Goal: Information Seeking & Learning: Understand process/instructions

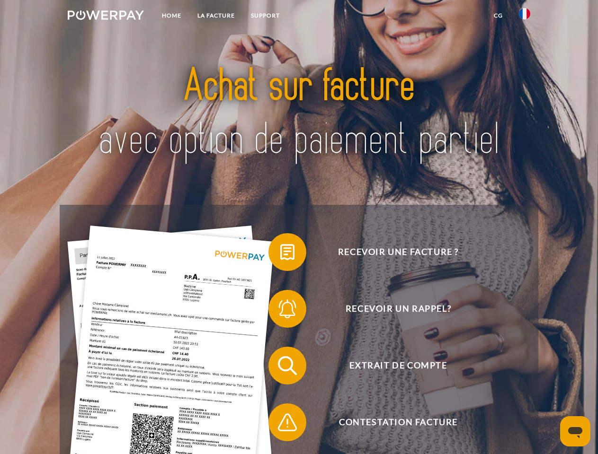
click at [106, 17] on img at bounding box center [106, 14] width 76 height 9
click at [524, 17] on img at bounding box center [524, 13] width 11 height 11
click at [498, 16] on link "CG" at bounding box center [497, 15] width 25 height 17
click at [280, 254] on span at bounding box center [272, 252] width 47 height 47
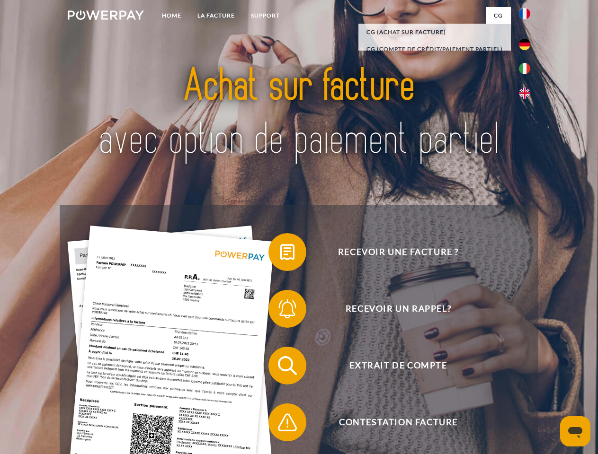
click at [280, 311] on span at bounding box center [272, 308] width 47 height 47
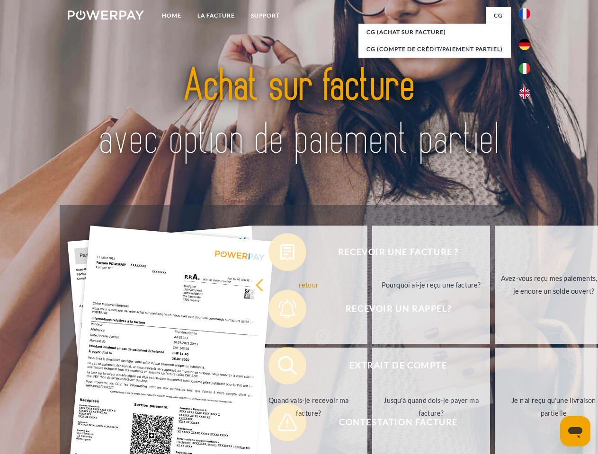
click at [372, 368] on link "Jusqu'à quand dois-je payer ma facture?" at bounding box center [431, 407] width 118 height 118
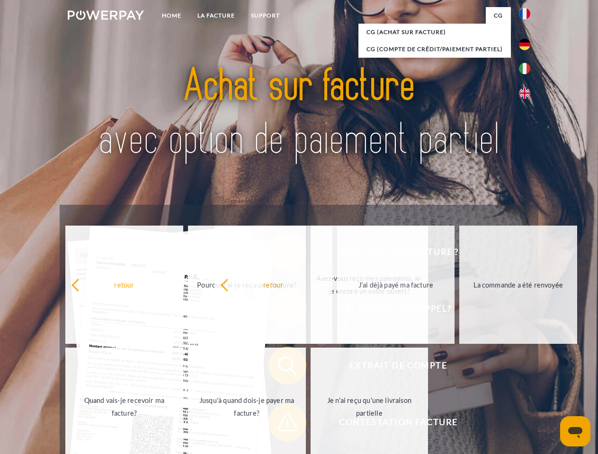
click at [280, 424] on span at bounding box center [272, 422] width 47 height 47
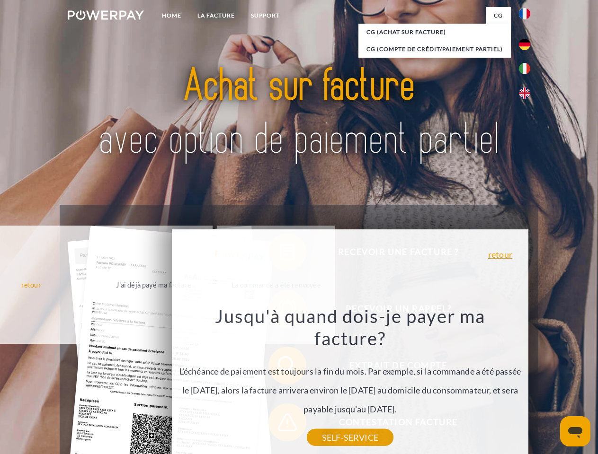
click at [575, 431] on icon "Ouvrir la fenêtre de messagerie" at bounding box center [575, 432] width 14 height 11
